Goal: Check status: Check status

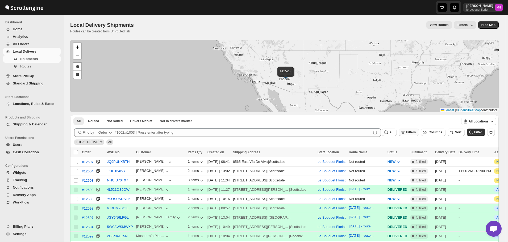
click at [411, 135] on button "Filters" at bounding box center [409, 132] width 20 height 7
click at [412, 152] on span "Add Filter" at bounding box center [416, 153] width 15 height 4
click at [391, 156] on icon "button" at bounding box center [390, 153] width 5 height 5
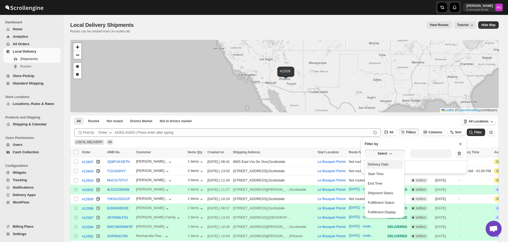
click at [388, 162] on div "Delivery Date" at bounding box center [378, 164] width 21 height 5
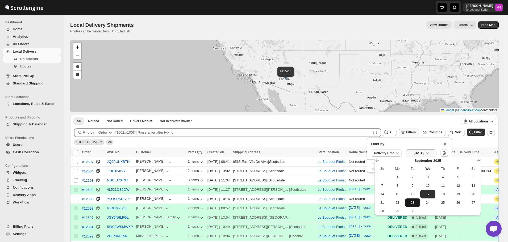
click at [415, 199] on button "23" at bounding box center [412, 203] width 15 height 9
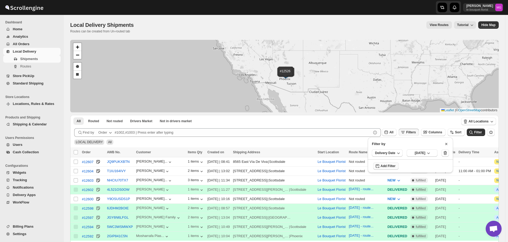
click at [421, 157] on div "Delivery Date [DATE]" at bounding box center [410, 153] width 85 height 13
click at [425, 152] on span "[DATE]" at bounding box center [420, 153] width 11 height 4
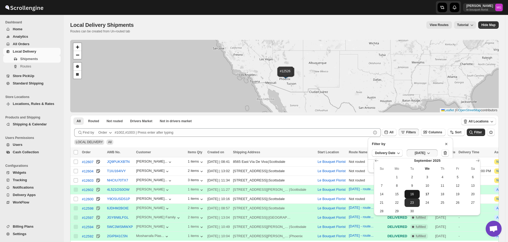
click at [416, 193] on span "16" at bounding box center [412, 194] width 11 height 4
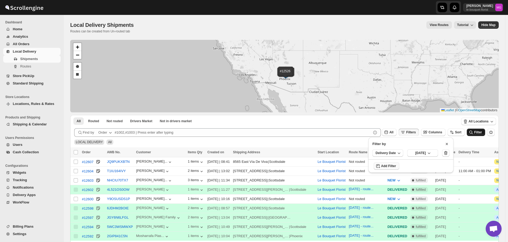
click at [480, 135] on button "Filter" at bounding box center [476, 132] width 18 height 7
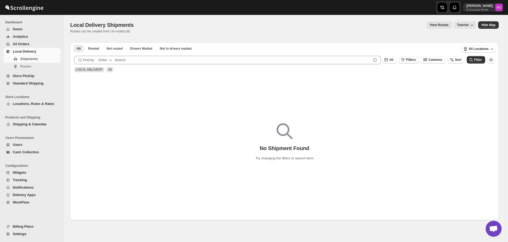
click at [419, 59] on button "Filters" at bounding box center [409, 59] width 20 height 7
click at [420, 80] on span "[DATE]" at bounding box center [420, 80] width 11 height 4
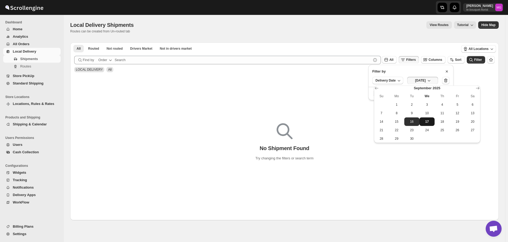
click at [423, 122] on span "17" at bounding box center [427, 122] width 11 height 4
click at [474, 61] on icon "submit" at bounding box center [471, 59] width 5 height 5
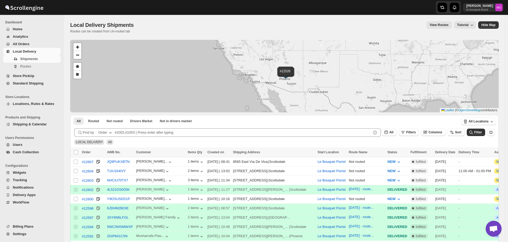
click at [417, 137] on div "LOCAL DELIVERY All" at bounding box center [283, 140] width 423 height 10
click at [416, 133] on span "Filters" at bounding box center [411, 133] width 10 height 4
click at [416, 150] on button "Add Filter" at bounding box center [414, 153] width 26 height 7
click at [401, 152] on button "Select" at bounding box center [385, 153] width 40 height 7
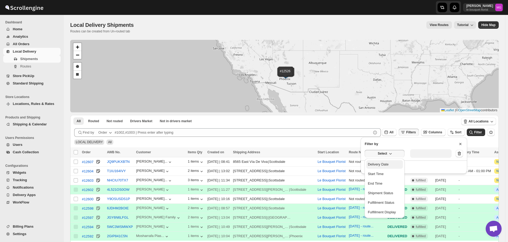
click at [394, 164] on button "Delivery Date" at bounding box center [384, 164] width 37 height 9
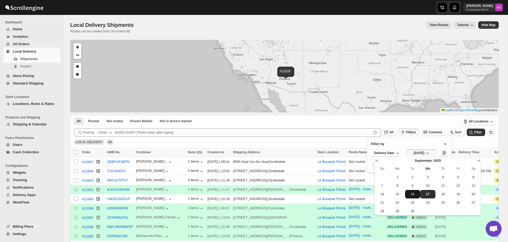
click at [418, 196] on button "16" at bounding box center [412, 194] width 15 height 9
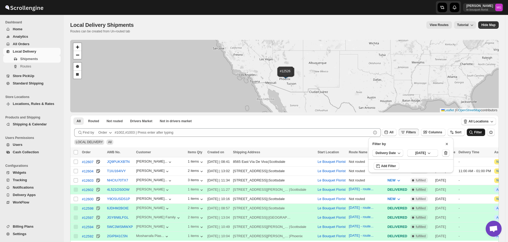
click at [474, 131] on icon "submit" at bounding box center [471, 132] width 5 height 5
